Goal: Download file/media

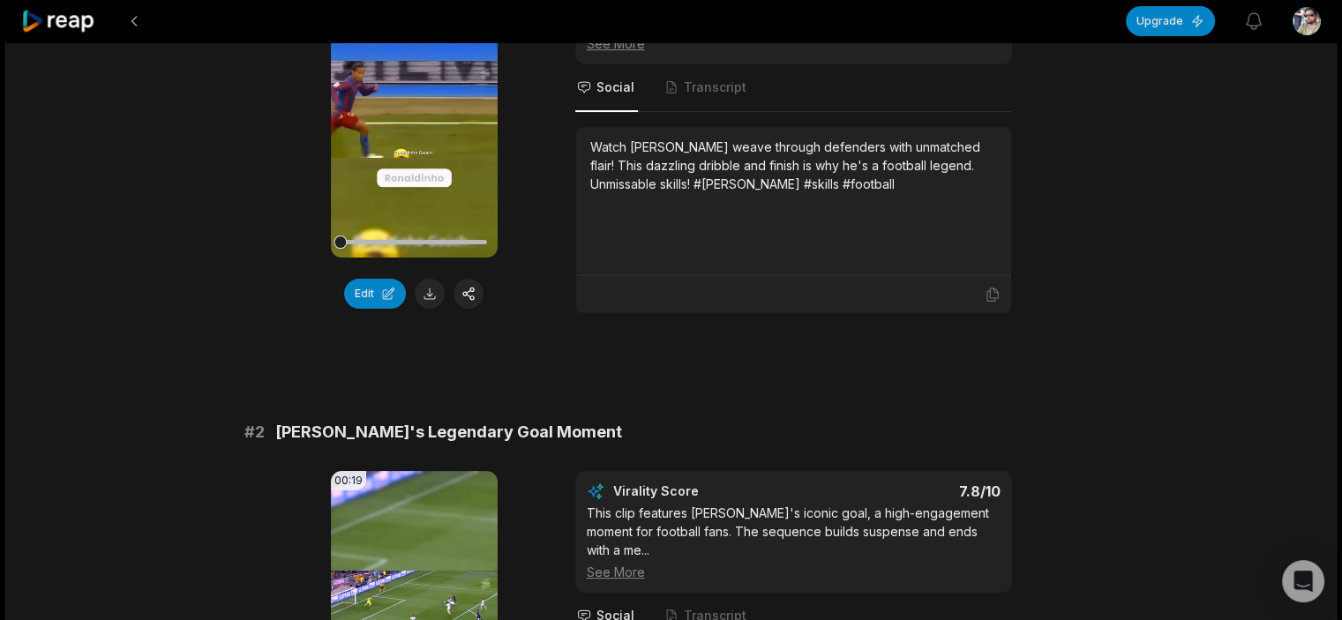
scroll to position [88, 0]
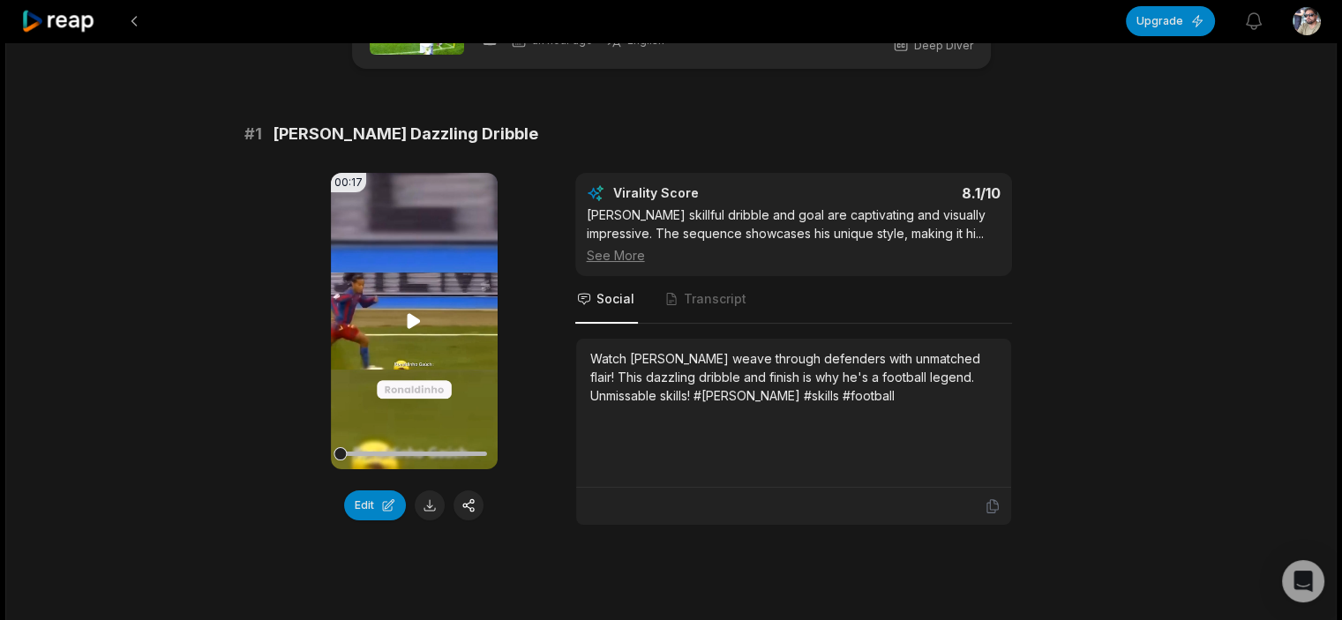
click at [411, 310] on icon at bounding box center [413, 320] width 21 height 21
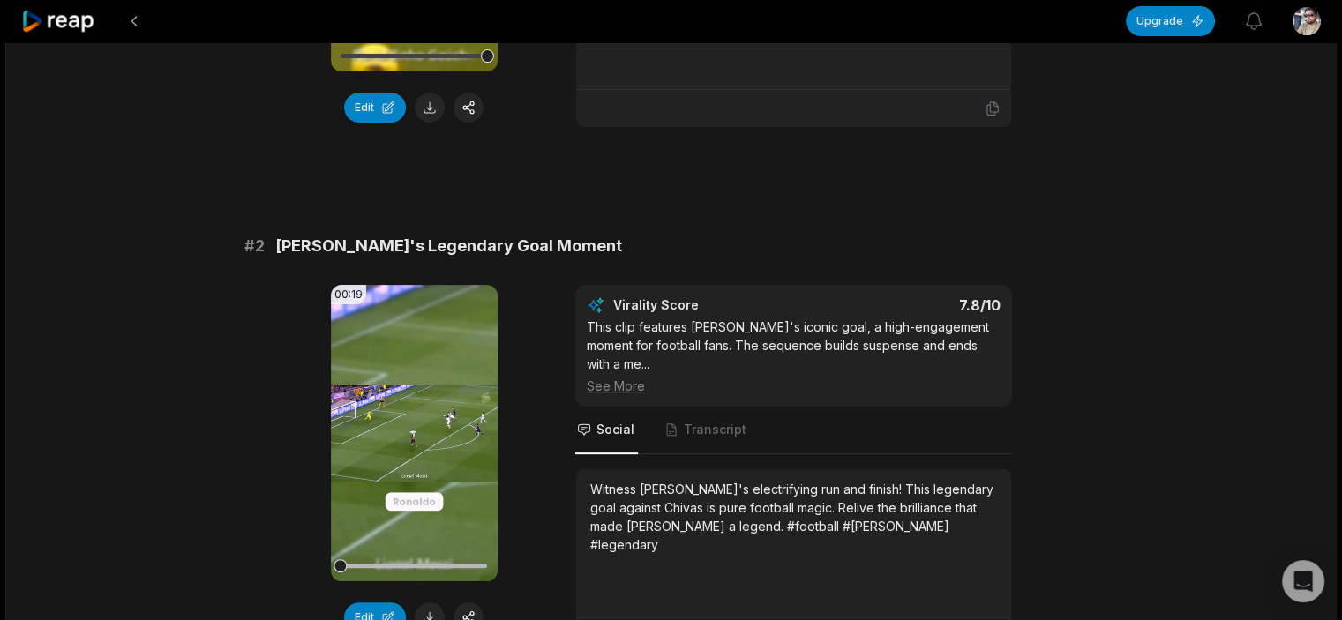
scroll to position [529, 0]
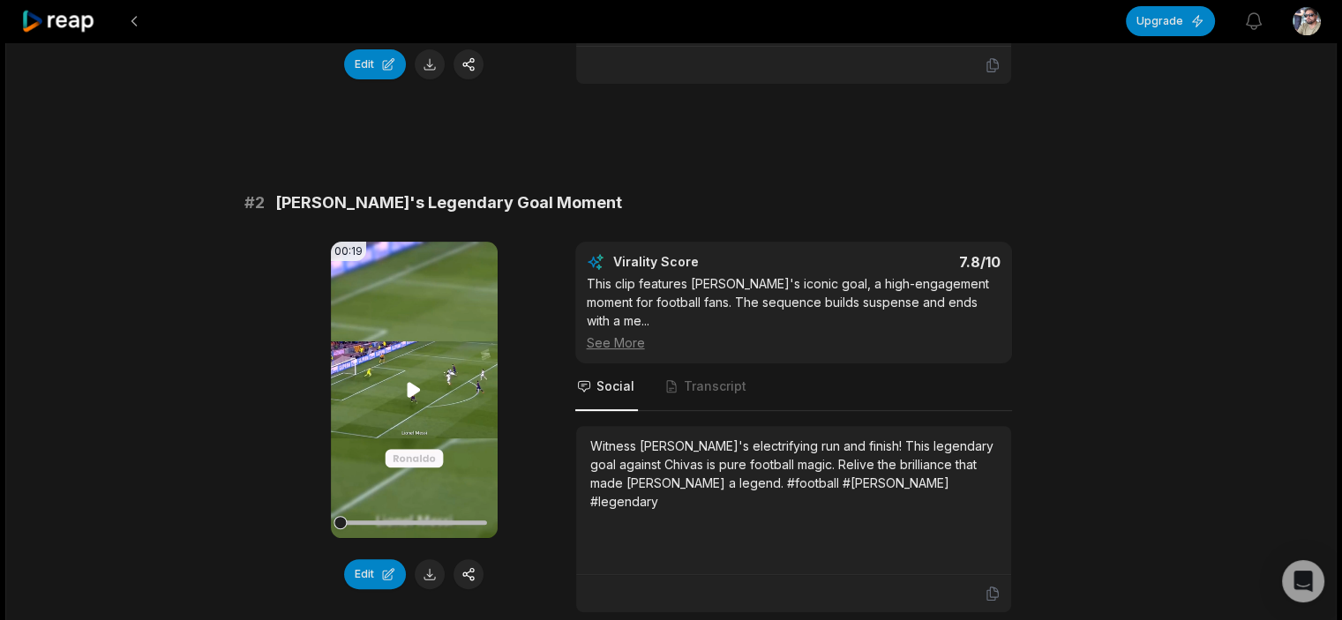
click at [412, 397] on icon at bounding box center [413, 389] width 21 height 21
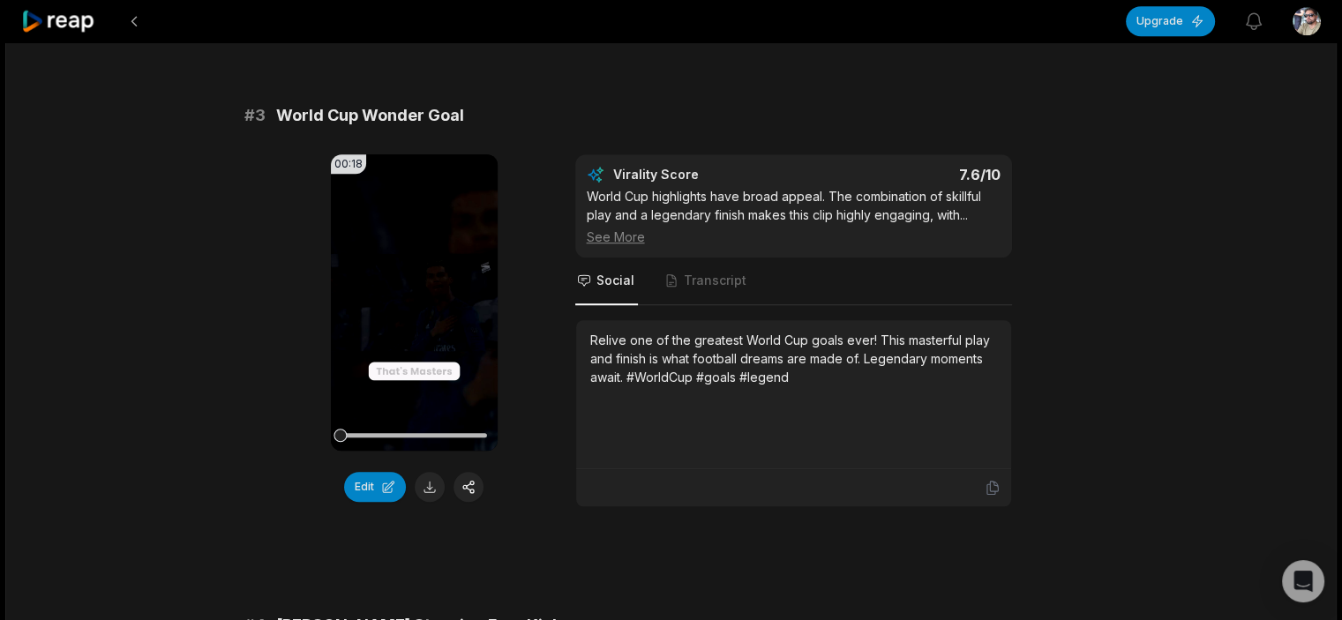
scroll to position [1147, 0]
click at [413, 293] on icon at bounding box center [414, 300] width 13 height 15
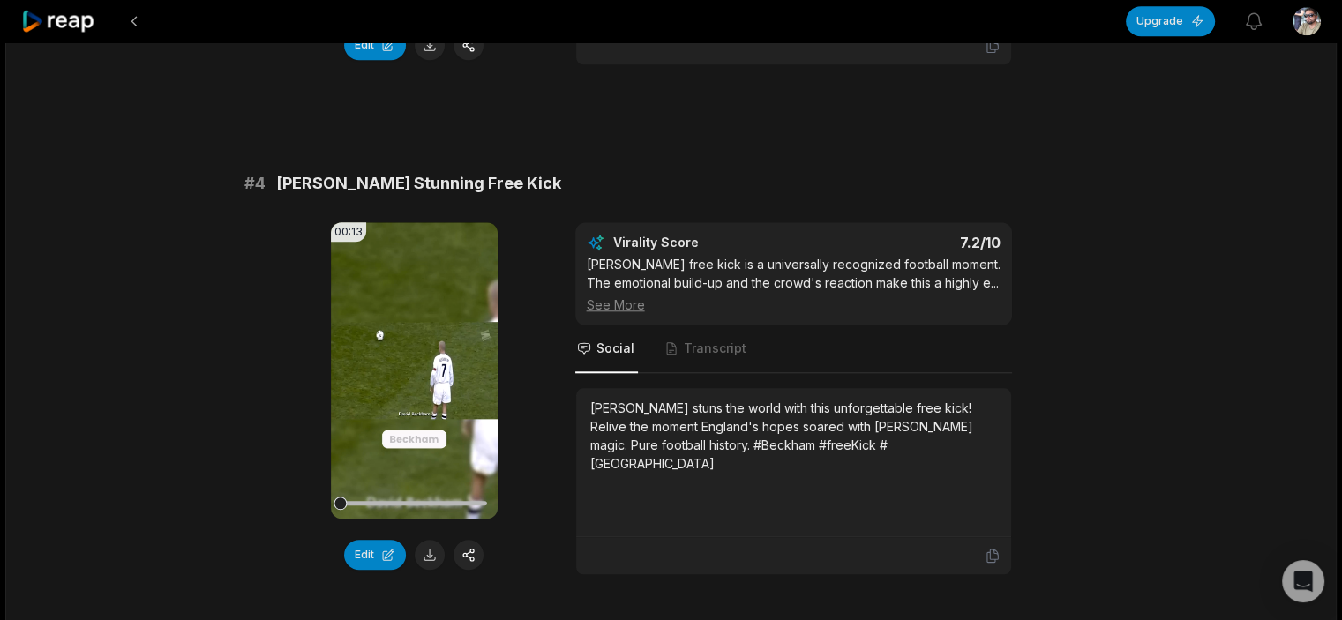
scroll to position [1588, 0]
click at [410, 362] on icon at bounding box center [414, 369] width 13 height 15
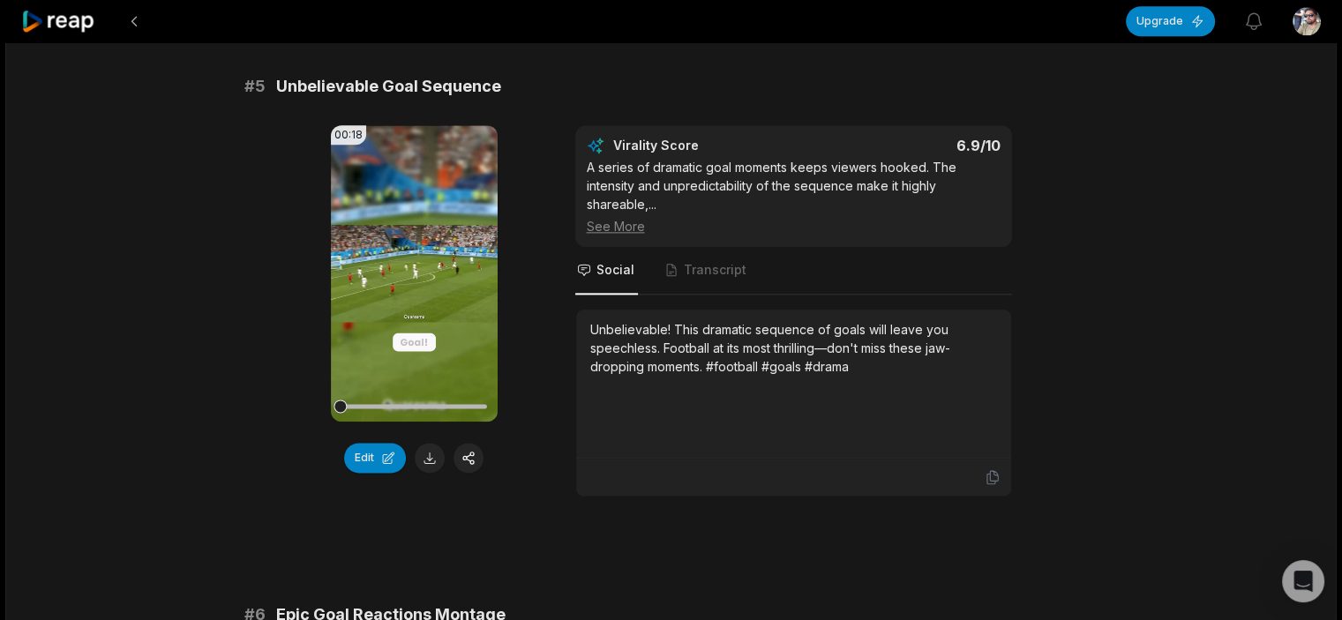
scroll to position [2205, 0]
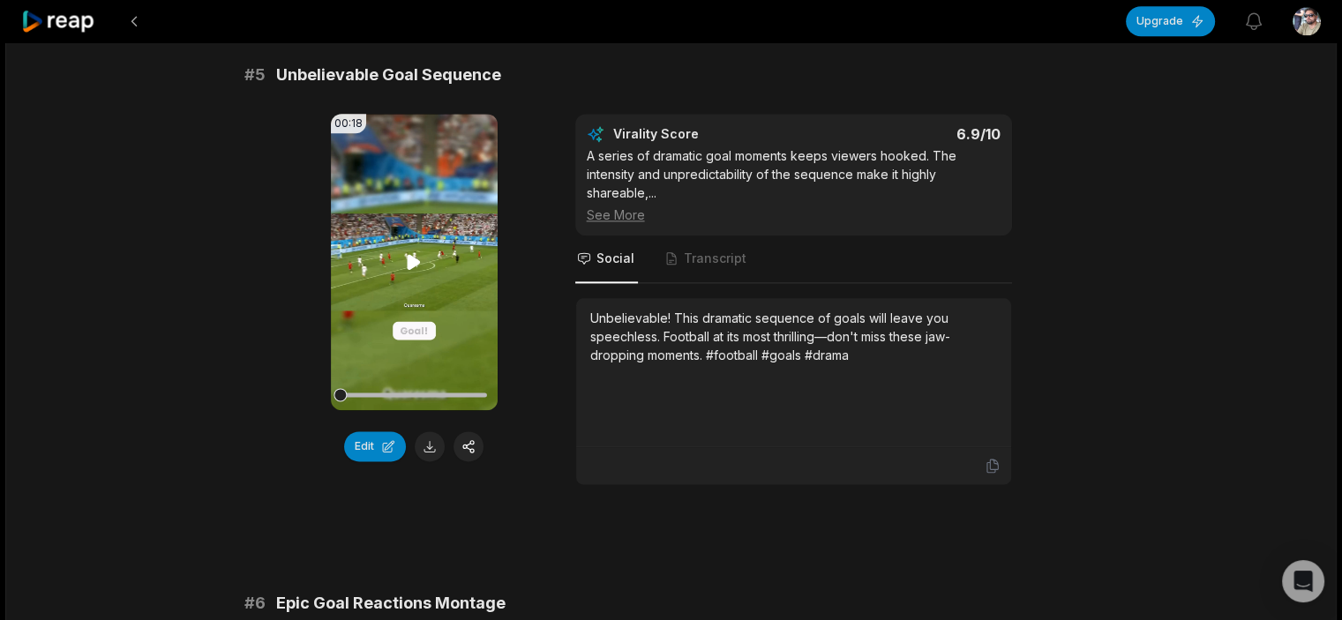
click at [411, 254] on icon at bounding box center [414, 261] width 13 height 15
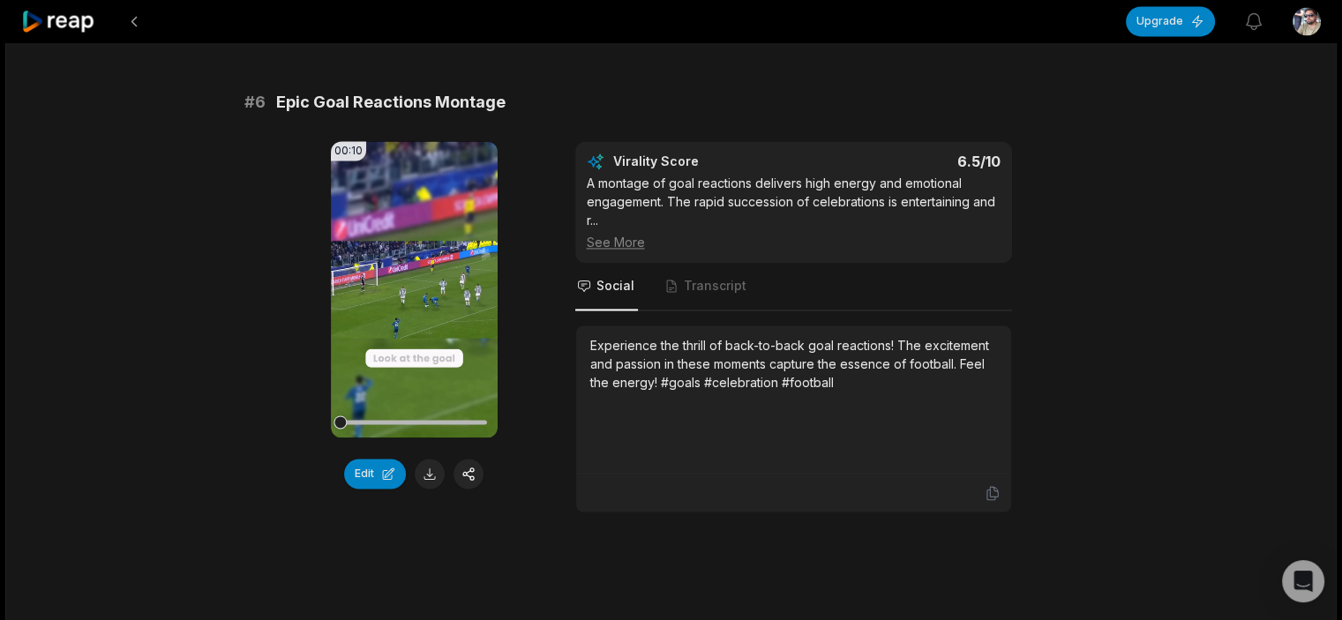
scroll to position [2734, 0]
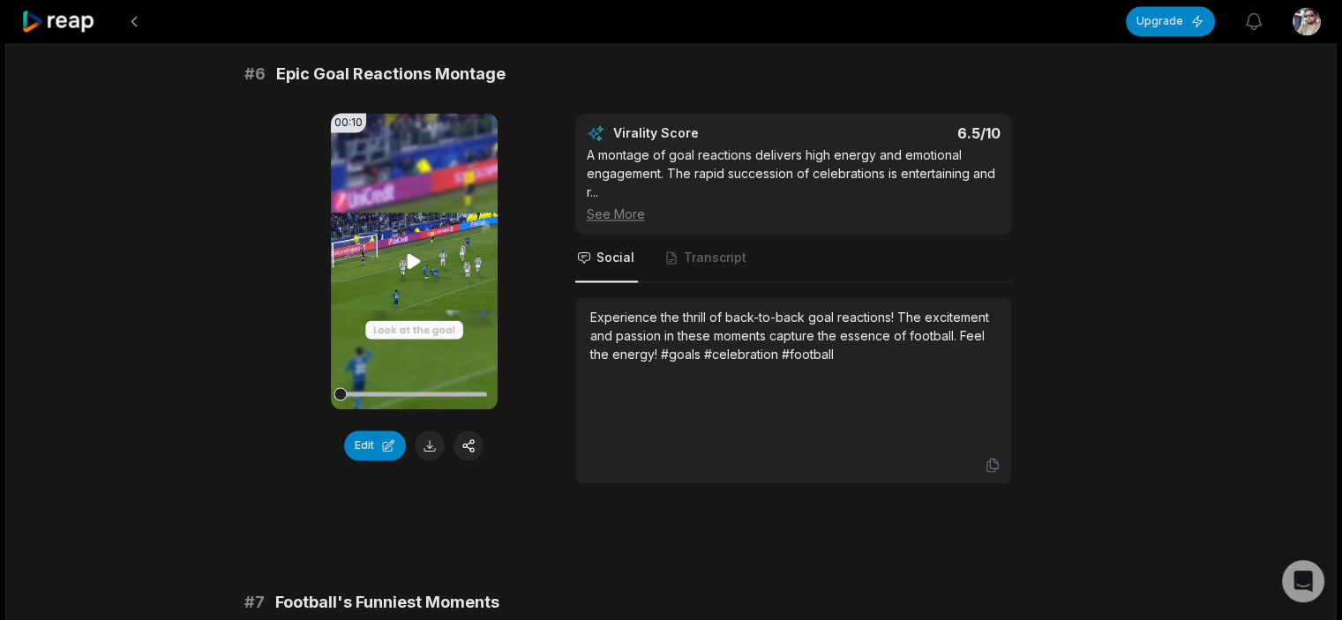
click at [416, 253] on icon at bounding box center [414, 260] width 13 height 15
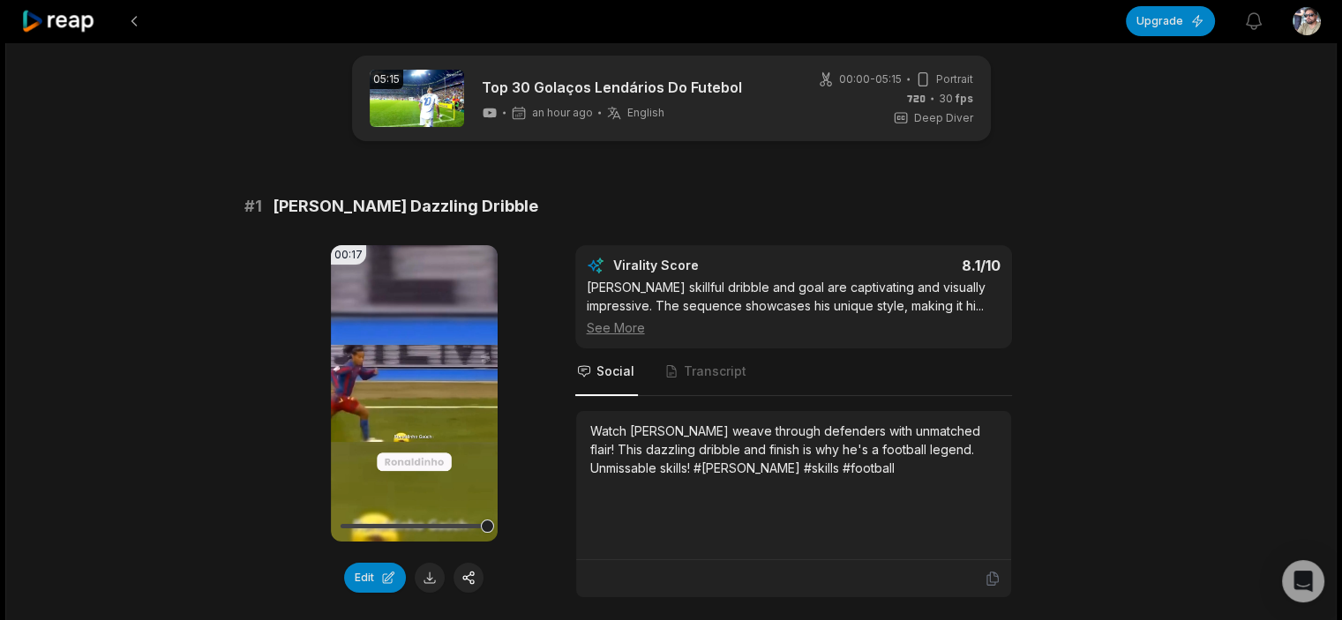
scroll to position [353, 0]
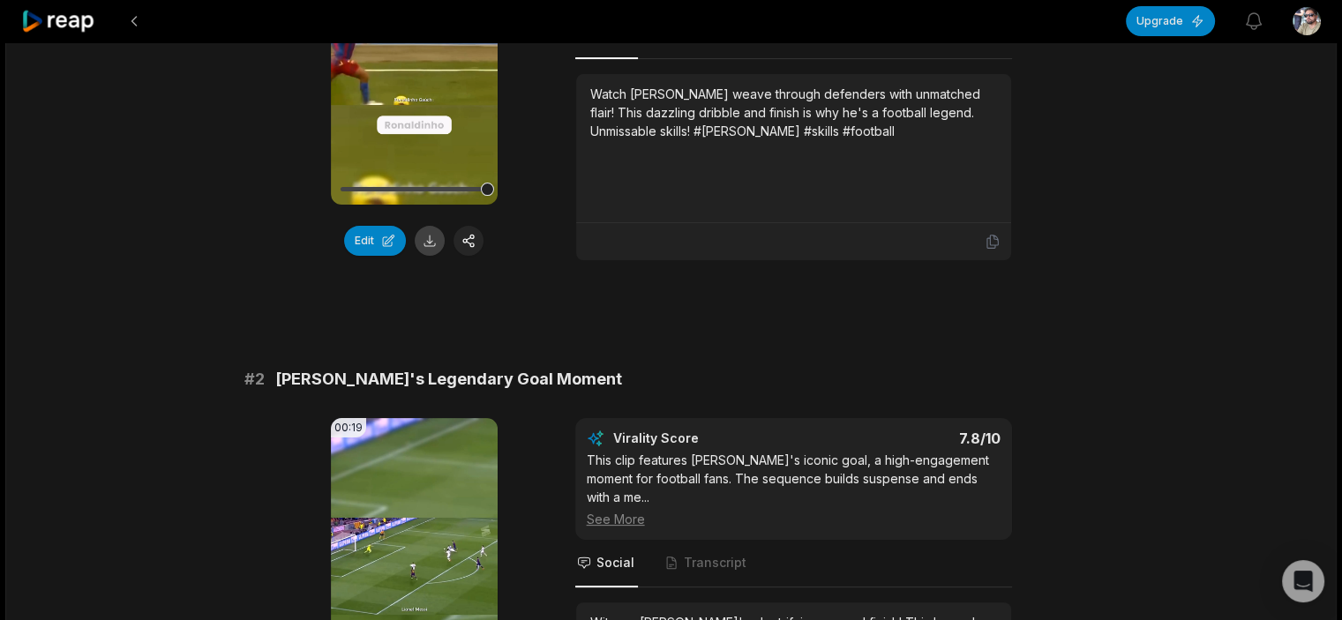
click at [430, 232] on button at bounding box center [430, 241] width 30 height 30
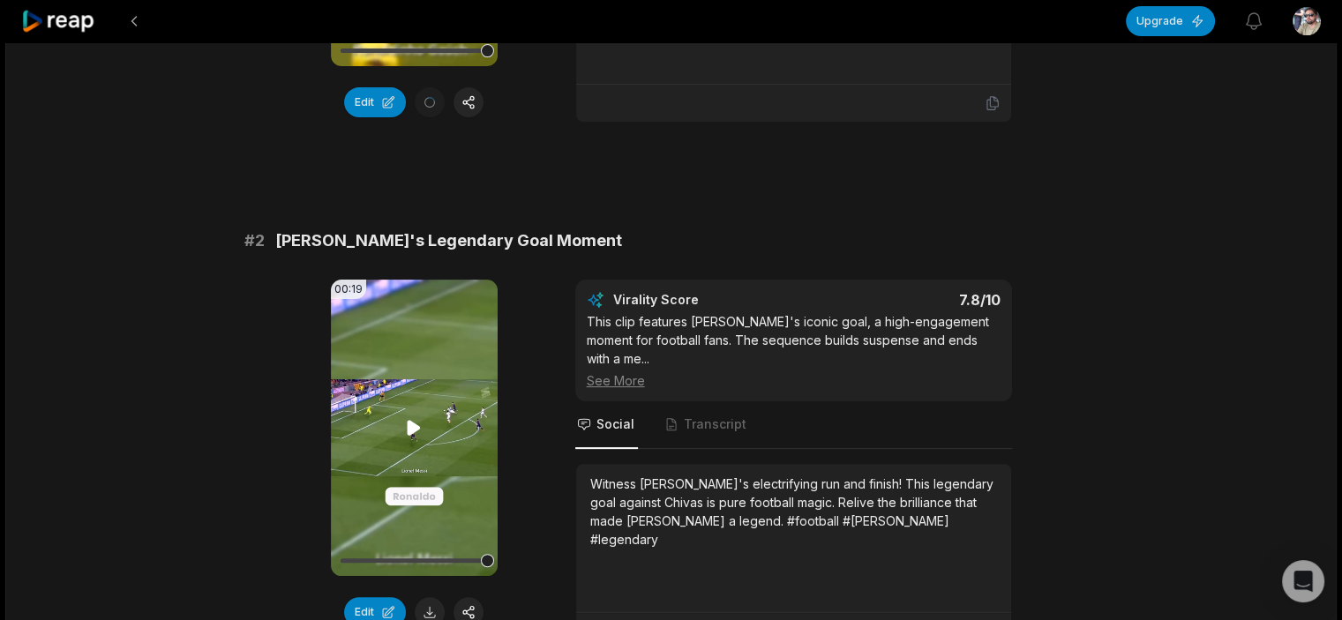
scroll to position [706, 0]
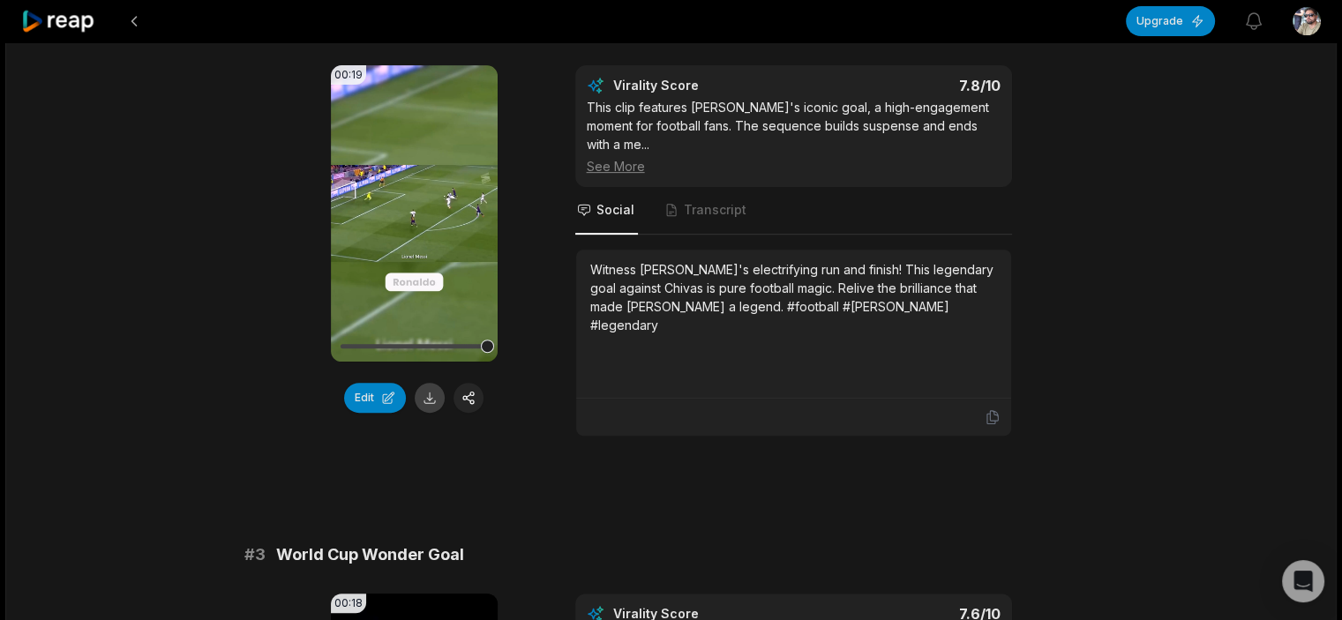
click at [434, 397] on button at bounding box center [430, 398] width 30 height 30
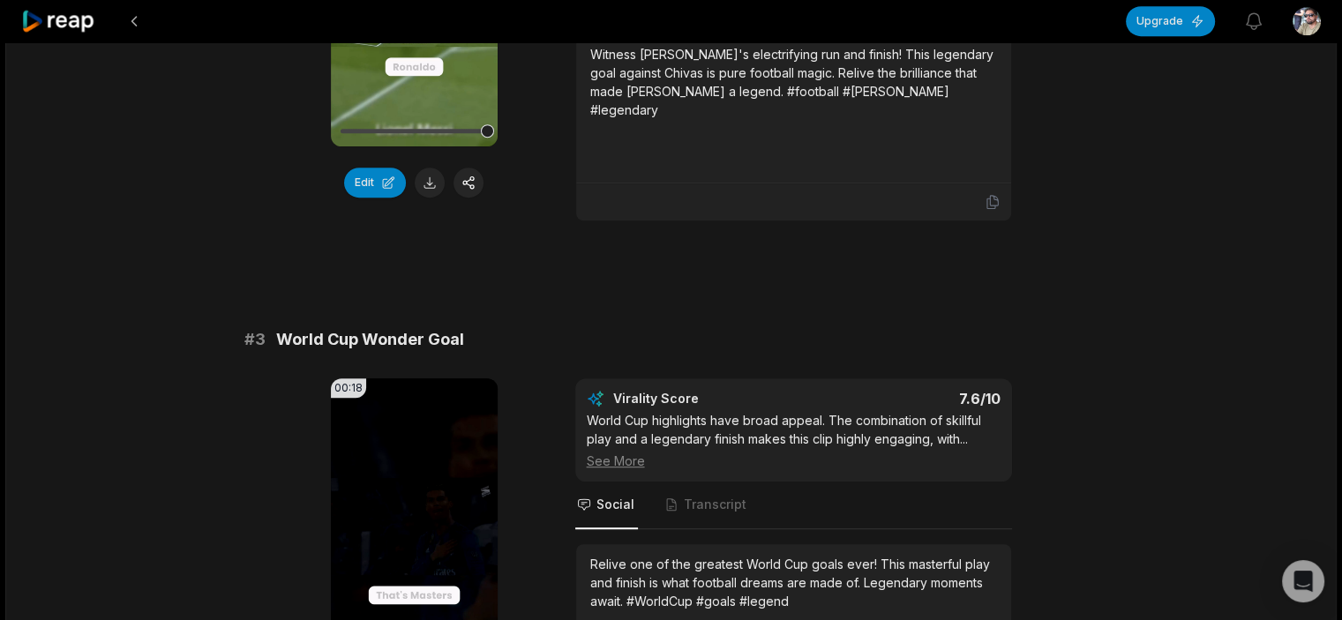
scroll to position [1058, 0]
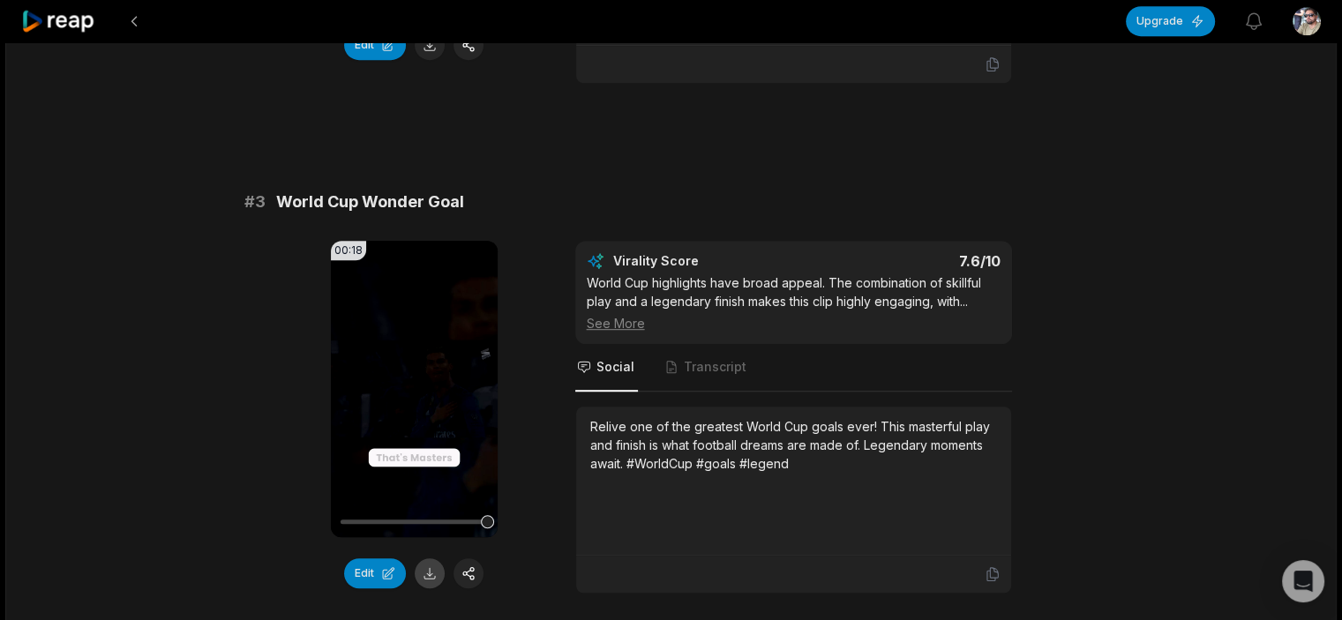
click at [430, 558] on button at bounding box center [430, 573] width 30 height 30
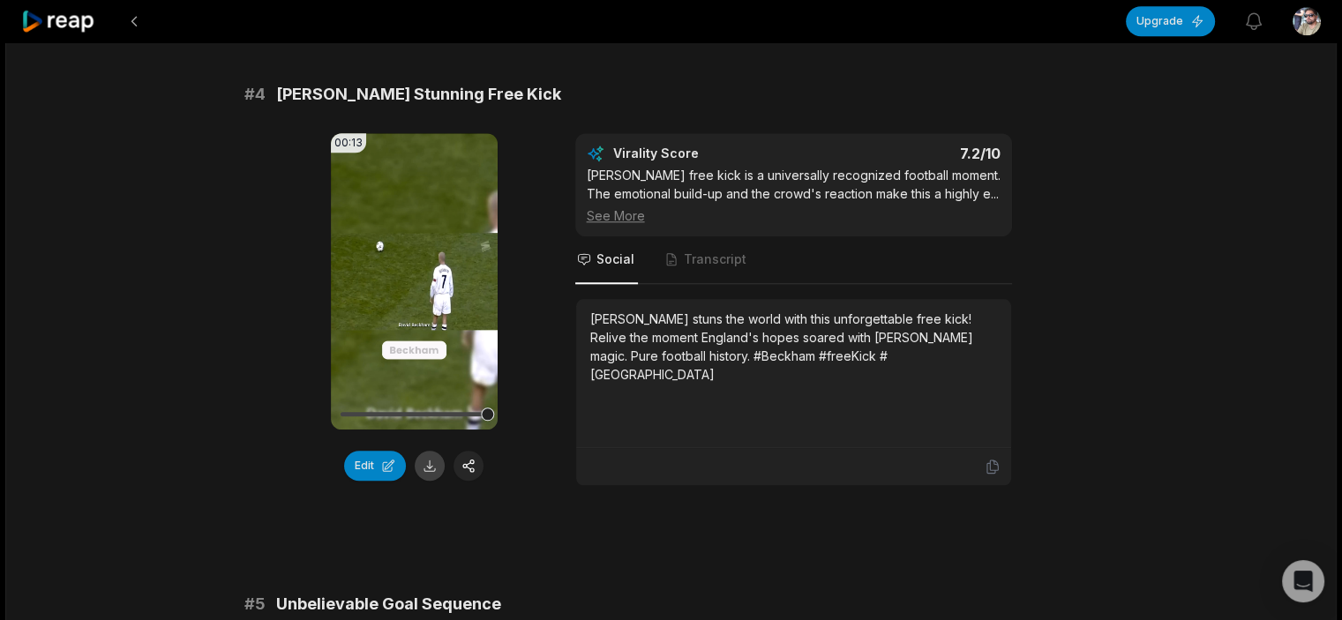
click at [427, 452] on button at bounding box center [430, 466] width 30 height 30
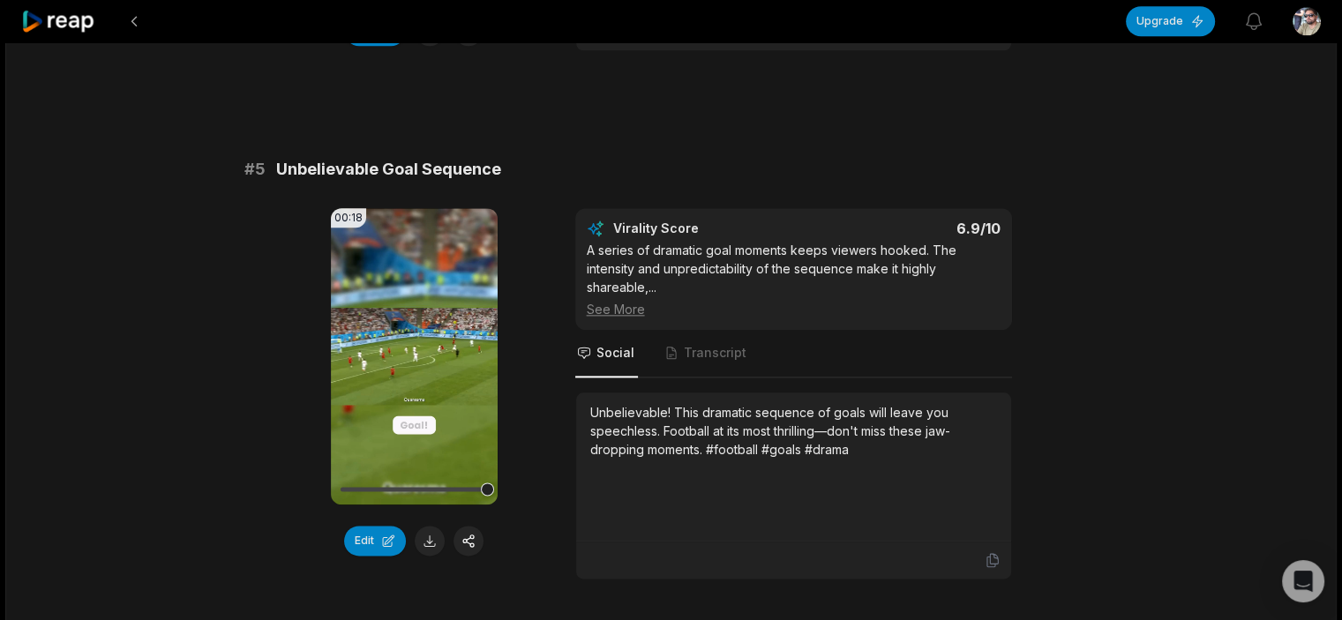
scroll to position [2117, 0]
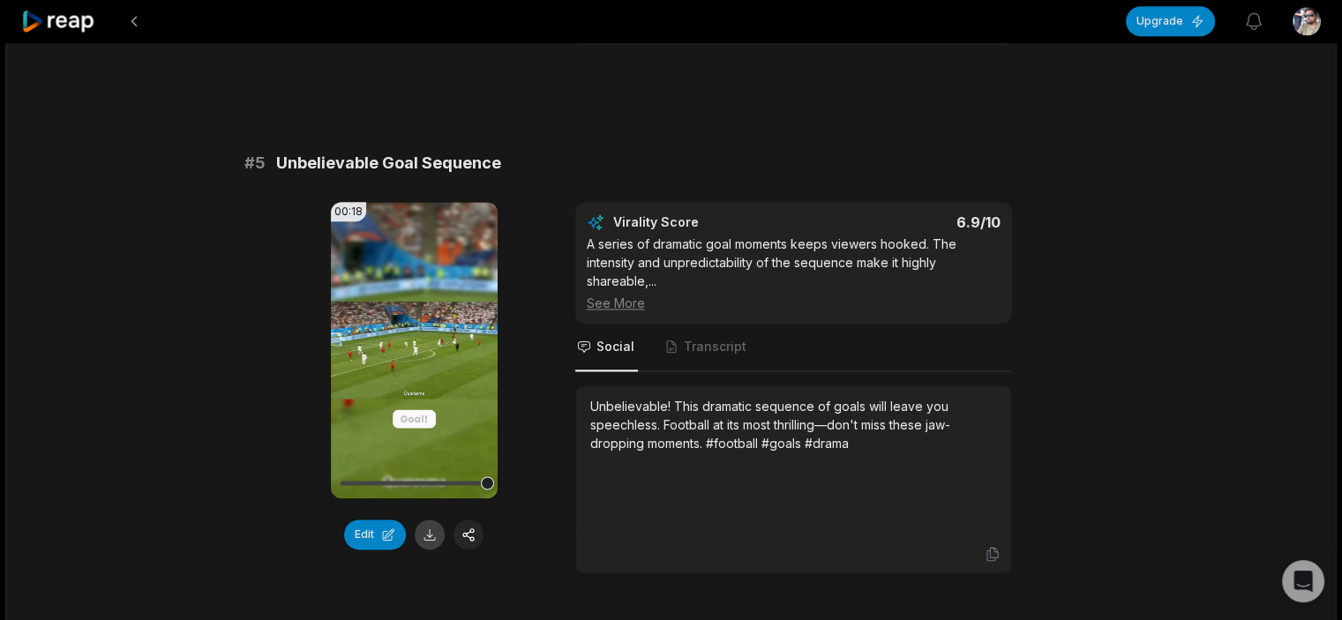
click at [431, 520] on button at bounding box center [430, 535] width 30 height 30
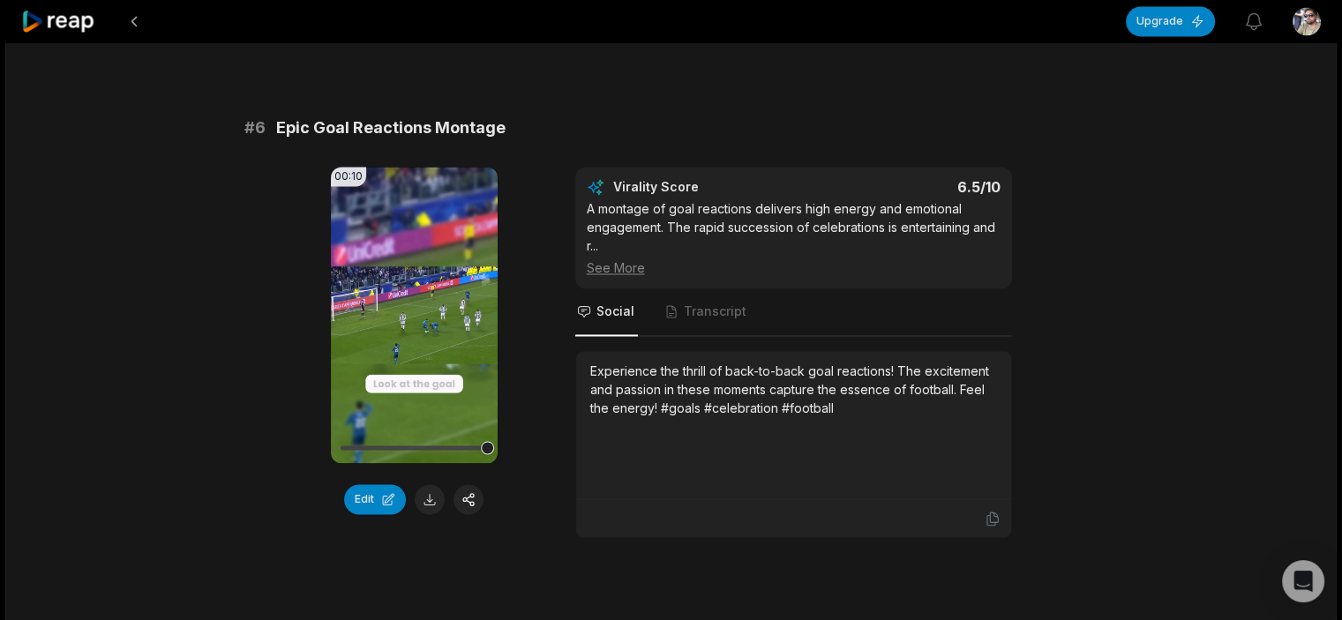
scroll to position [2734, 0]
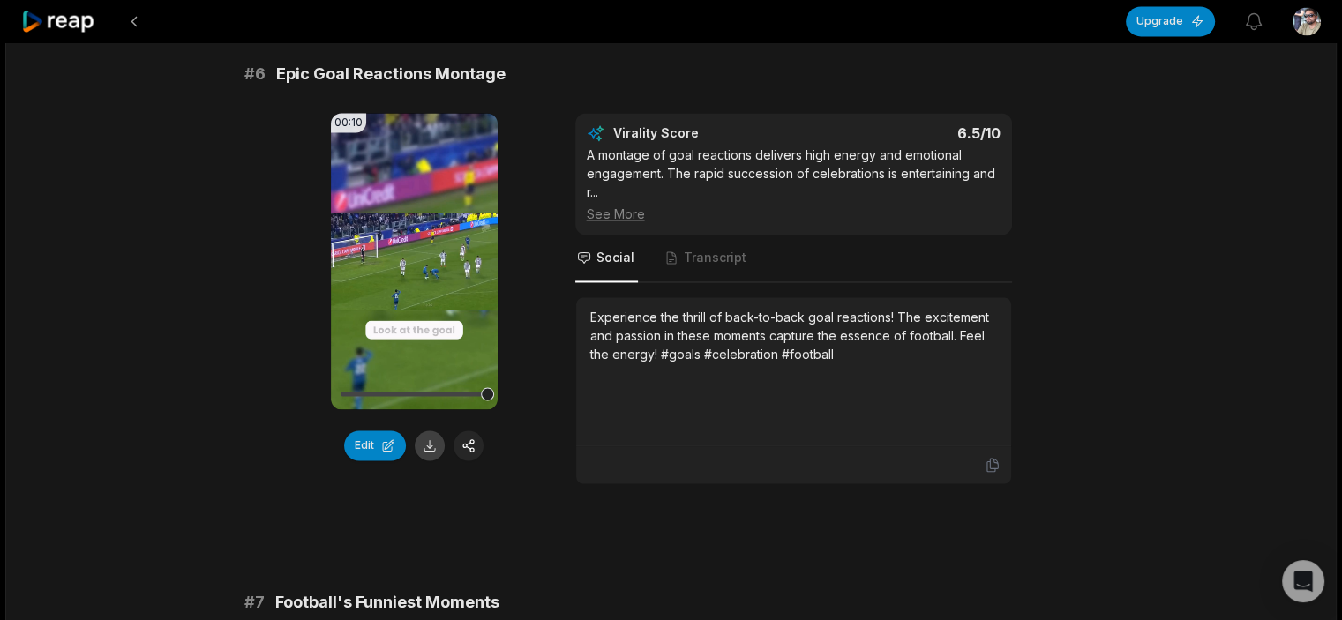
click at [430, 430] on button at bounding box center [430, 445] width 30 height 30
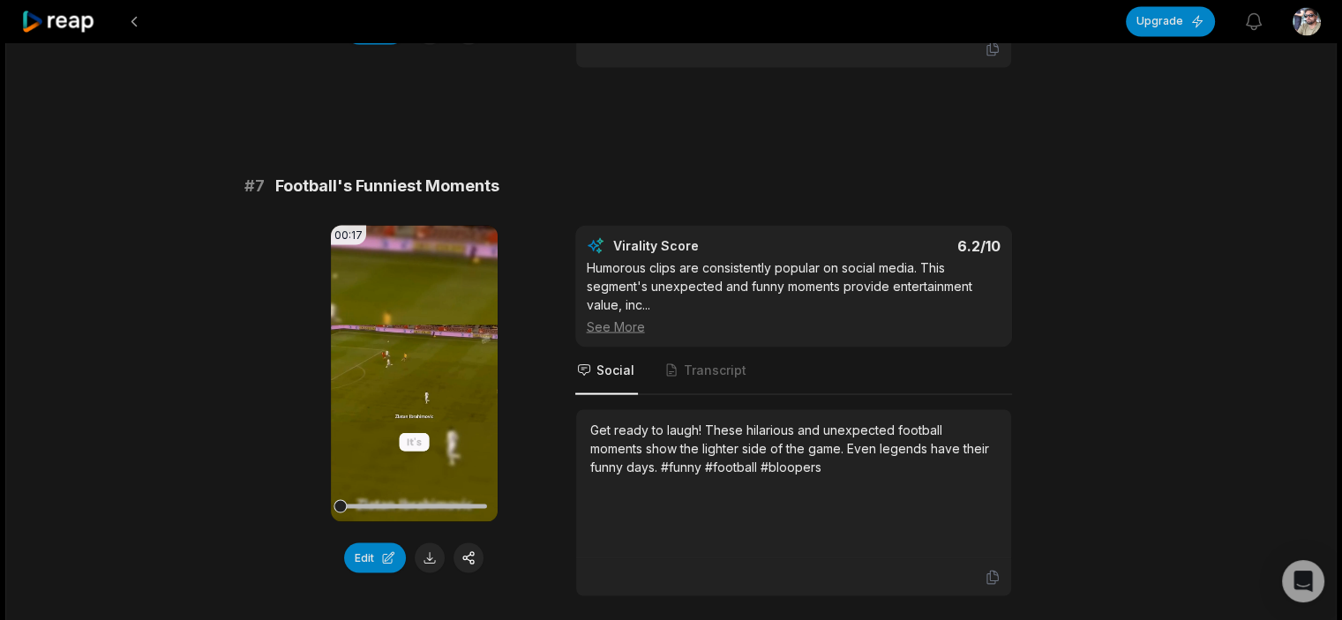
scroll to position [3352, 0]
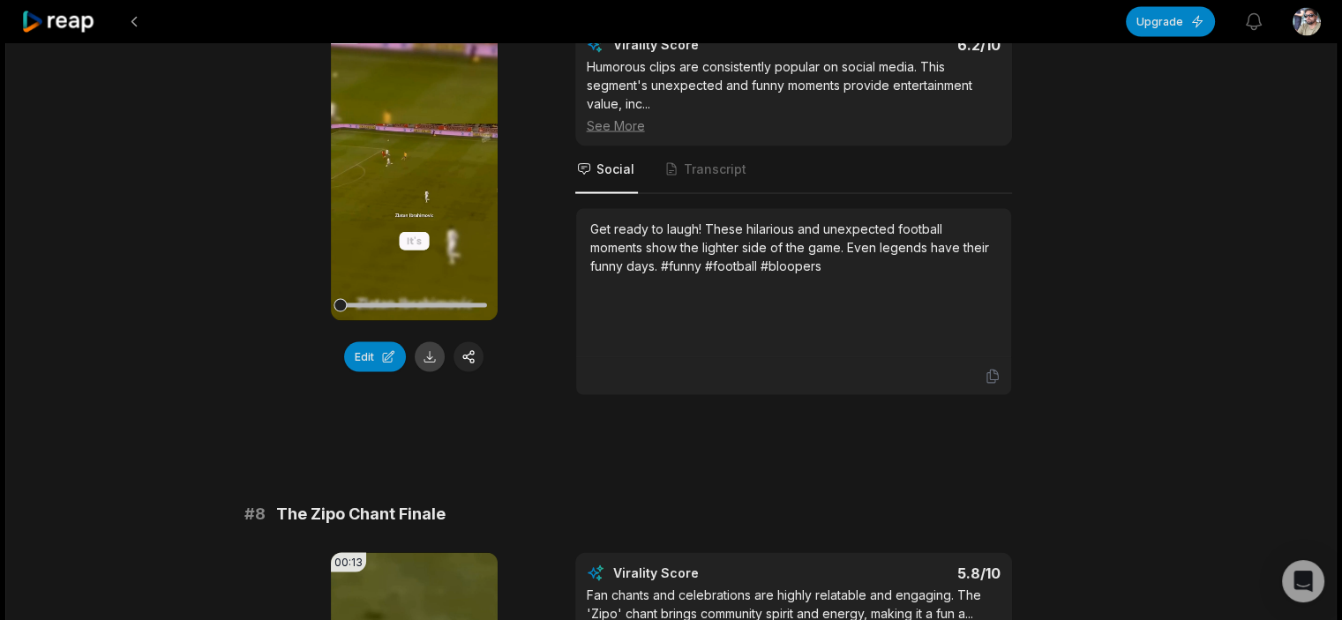
click at [423, 341] on button at bounding box center [430, 356] width 30 height 30
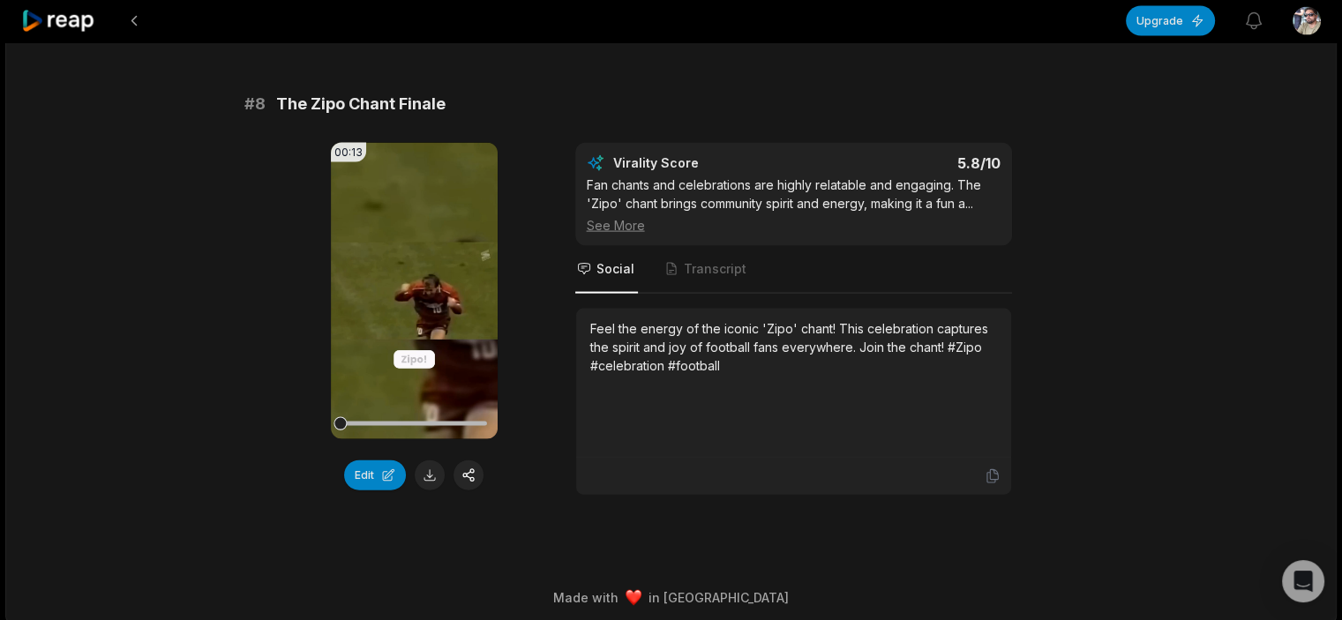
scroll to position [3762, 0]
click at [434, 460] on button at bounding box center [430, 475] width 30 height 30
